Goal: Register for event/course

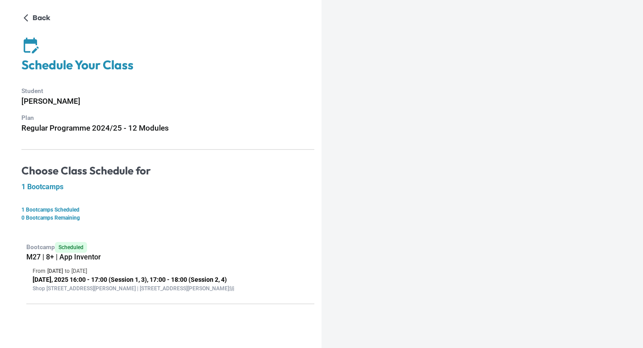
click at [108, 280] on p "[DATE], 2025 16:00 - 17:00 (Session 1, 3), 17:00 - 18:00 (Session 2, 4)" at bounding box center [171, 279] width 276 height 9
click at [74, 264] on div "Bootcamp Scheduled M27 | 8+ | App Inventor From [DATE] to [DATE] [DATE], 2025 1…" at bounding box center [167, 269] width 293 height 69
click at [53, 189] on h5 "1 Bootcamps" at bounding box center [167, 186] width 293 height 9
click at [108, 289] on p "Shop [STREET_ADDRESS][PERSON_NAME] | [STREET_ADDRESS][PERSON_NAME]舖" at bounding box center [171, 288] width 276 height 8
click at [74, 258] on h5 "M27 | 8+ | App Inventor" at bounding box center [170, 256] width 288 height 9
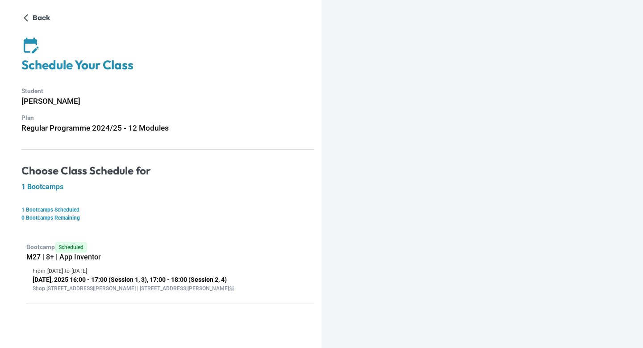
click at [52, 191] on h5 "1 Bootcamps" at bounding box center [167, 186] width 293 height 9
click at [52, 180] on div "Back Schedule Your Class Student [PERSON_NAME] Plan Regular Programme 2024/25 -…" at bounding box center [167, 157] width 293 height 293
click at [79, 249] on span "Scheduled" at bounding box center [71, 247] width 32 height 11
click at [74, 291] on p "Shop [STREET_ADDRESS][PERSON_NAME] | [STREET_ADDRESS][PERSON_NAME]舖" at bounding box center [171, 288] width 276 height 8
click at [52, 187] on h5 "1 Bootcamps" at bounding box center [167, 186] width 293 height 9
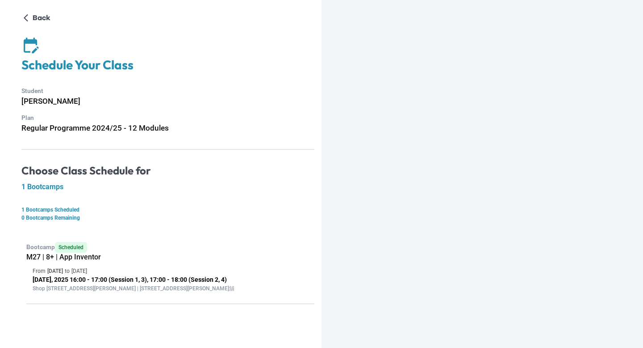
click at [68, 70] on h4 "Schedule Your Class" at bounding box center [167, 65] width 293 height 16
click at [44, 17] on p "Back" at bounding box center [42, 18] width 18 height 11
